Goal: Transaction & Acquisition: Purchase product/service

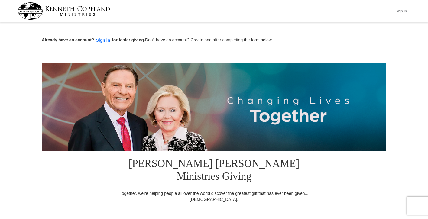
click at [398, 10] on button "Sign In" at bounding box center [401, 10] width 18 height 9
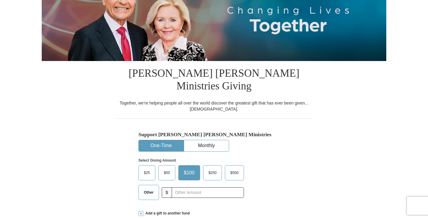
select select "IA"
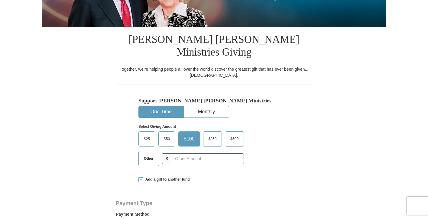
scroll to position [157, 0]
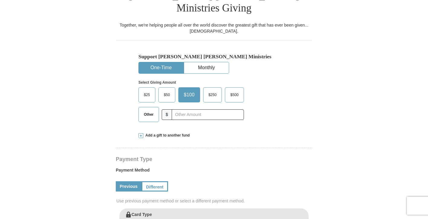
click at [150, 90] on span "$25" at bounding box center [147, 94] width 12 height 9
click at [0, 0] on input "$25" at bounding box center [0, 0] width 0 height 0
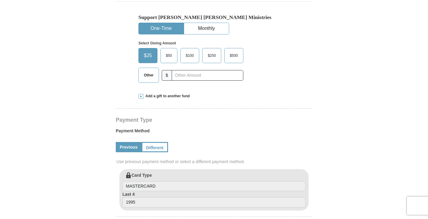
scroll to position [200, 0]
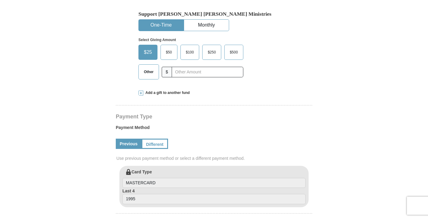
click at [141, 91] on span at bounding box center [140, 93] width 5 height 5
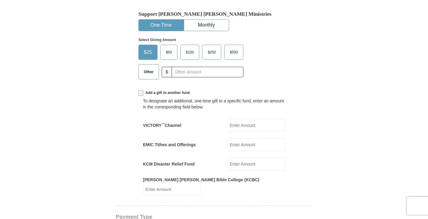
click at [141, 91] on span at bounding box center [140, 93] width 5 height 5
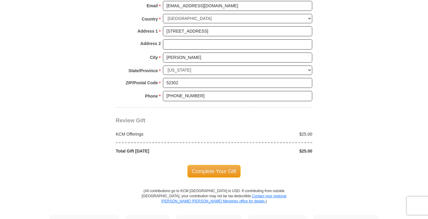
scroll to position [508, 0]
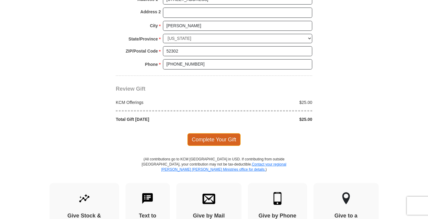
click at [201, 133] on span "Complete Your Gift" at bounding box center [213, 139] width 53 height 13
